Goal: Information Seeking & Learning: Check status

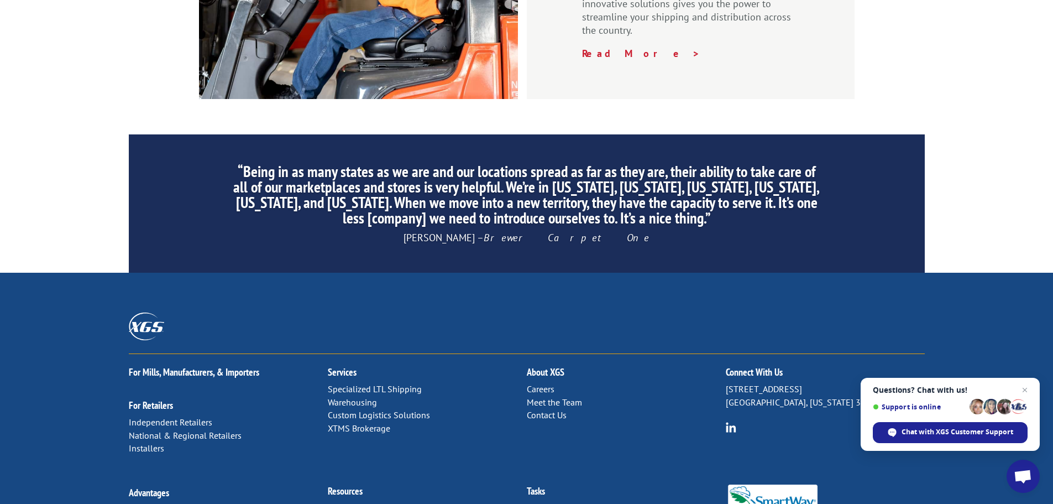
scroll to position [1684, 0]
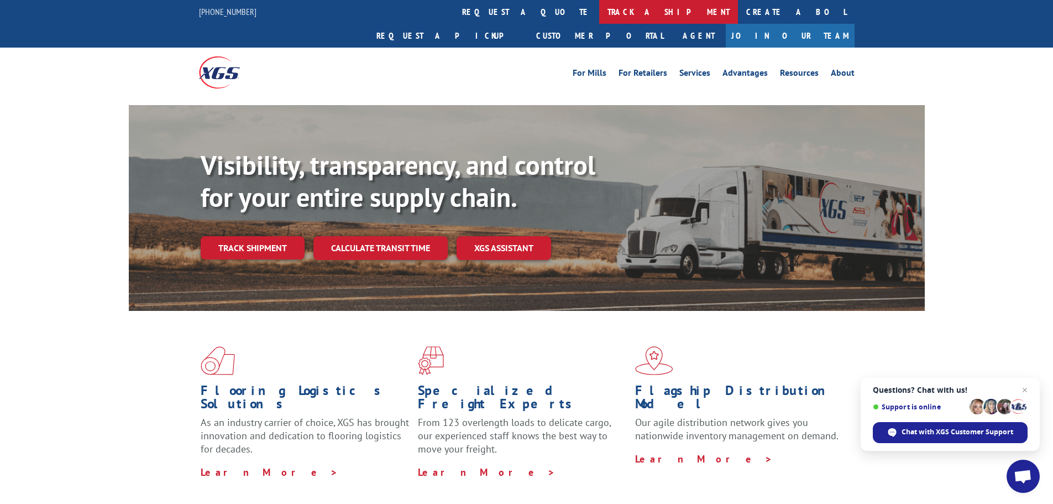
click at [599, 16] on link "track a shipment" at bounding box center [668, 12] width 139 height 24
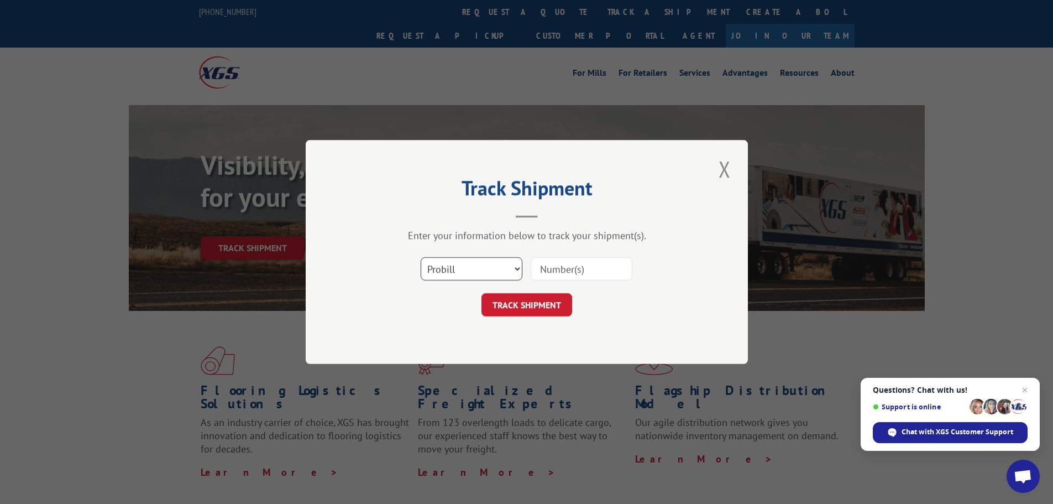
click at [442, 268] on select "Select category... Probill BOL PO" at bounding box center [472, 268] width 102 height 23
select select "bol"
click at [421, 257] on select "Select category... Probill BOL PO" at bounding box center [472, 268] width 102 height 23
click at [554, 269] on input at bounding box center [582, 268] width 102 height 23
paste input "4896176"
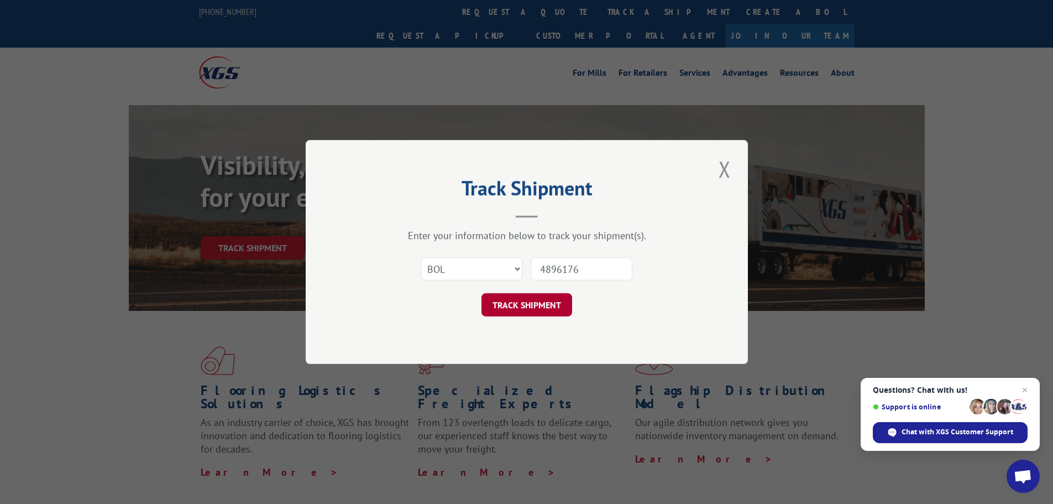
type input "4896176"
click at [531, 302] on button "TRACK SHIPMENT" at bounding box center [527, 304] width 91 height 23
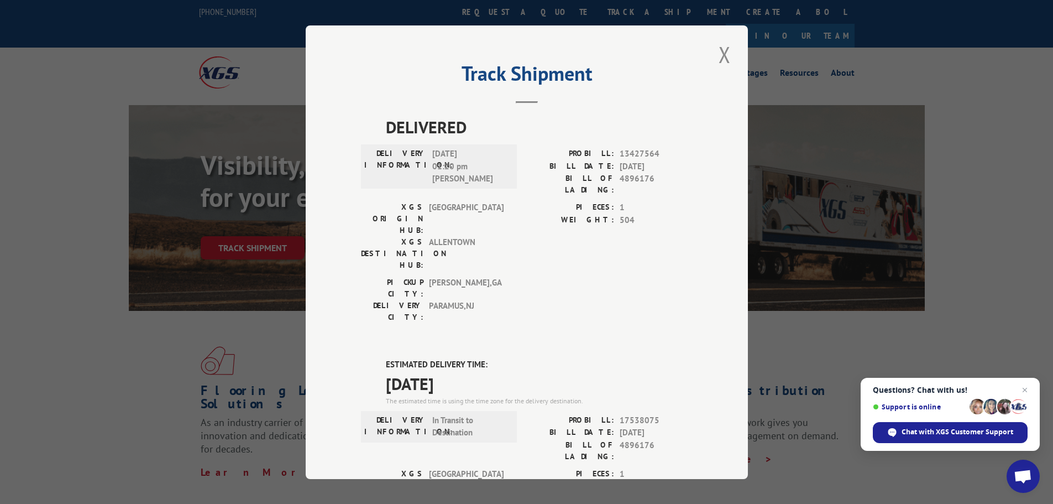
click at [707, 51] on div "Track Shipment DELIVERED DELIVERY INFORMATION: [DATE] 01:20 pm [PERSON_NAME]: 1…" at bounding box center [527, 251] width 442 height 453
click at [718, 50] on button "Close modal" at bounding box center [724, 54] width 19 height 30
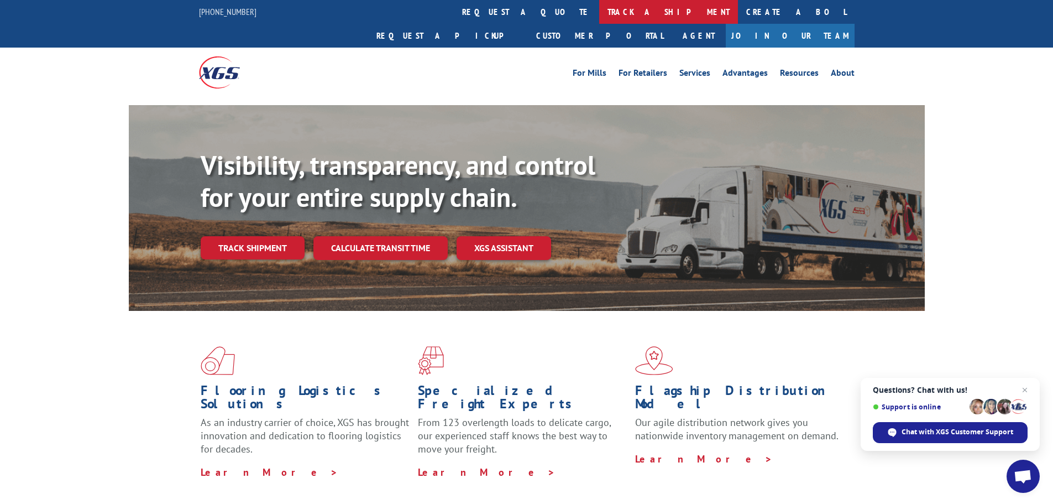
click at [599, 13] on link "track a shipment" at bounding box center [668, 12] width 139 height 24
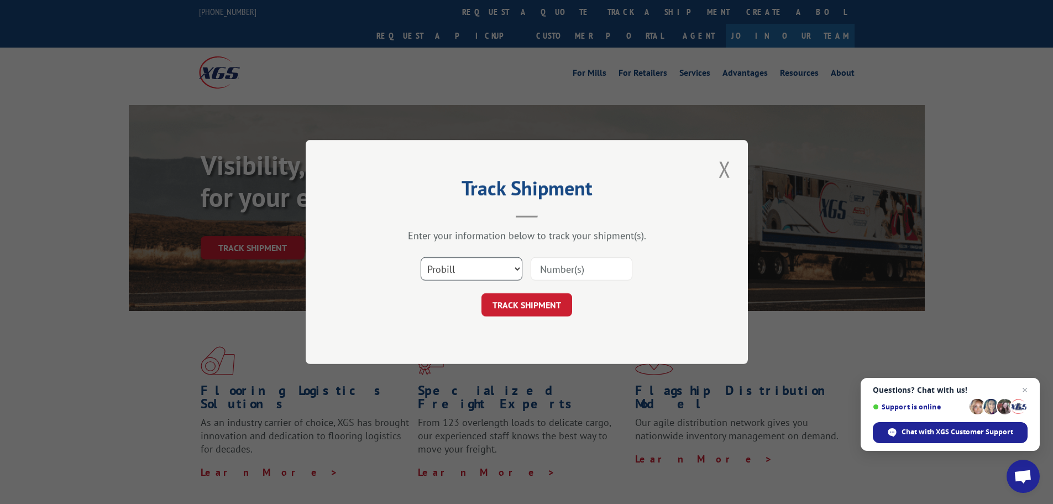
drag, startPoint x: 489, startPoint y: 261, endPoint x: 482, endPoint y: 268, distance: 9.4
click at [489, 261] on select "Select category... Probill BOL PO" at bounding box center [472, 268] width 102 height 23
select select "bol"
click at [421, 257] on select "Select category... Probill BOL PO" at bounding box center [472, 268] width 102 height 23
click at [570, 274] on input at bounding box center [582, 268] width 102 height 23
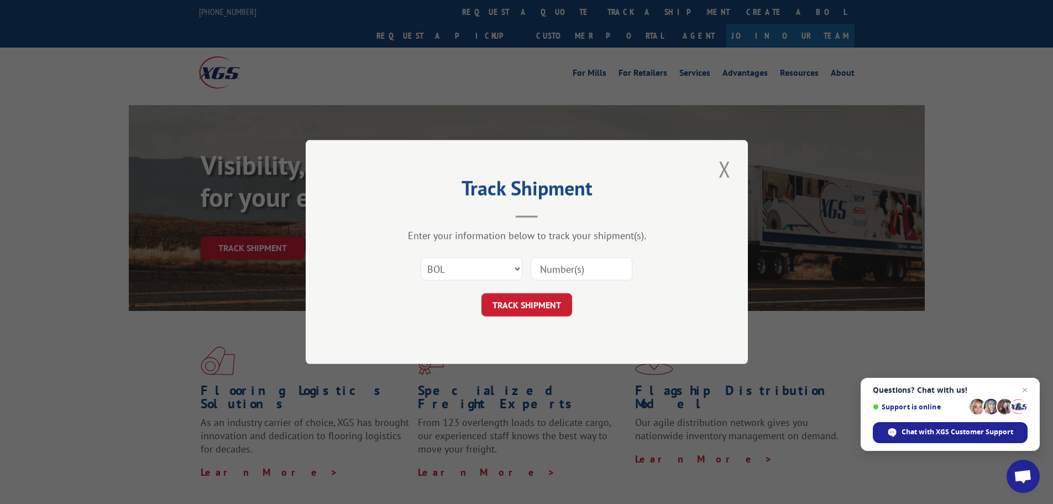
paste input "4914002"
type input "4914002"
click at [538, 304] on button "TRACK SHIPMENT" at bounding box center [527, 304] width 91 height 23
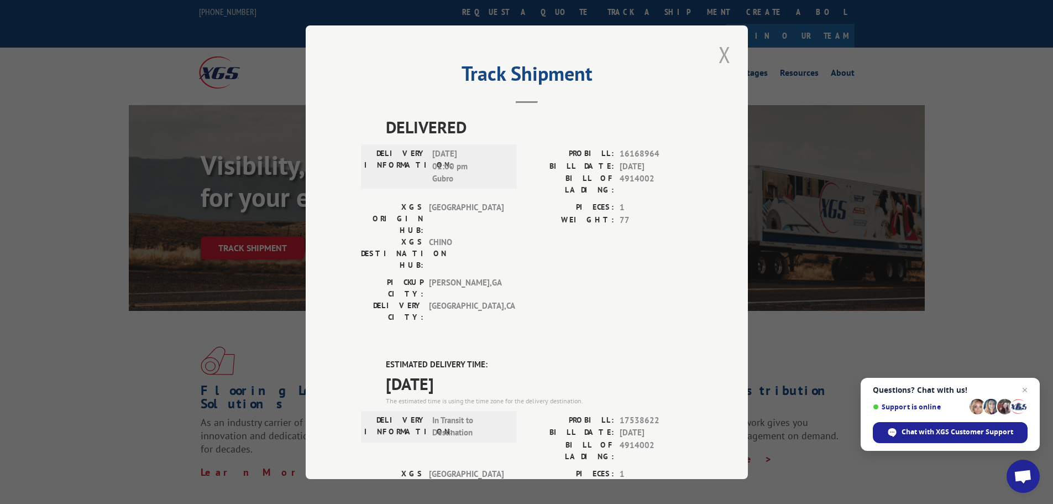
click at [720, 57] on button "Close modal" at bounding box center [724, 54] width 19 height 30
